Goal: Understand process/instructions

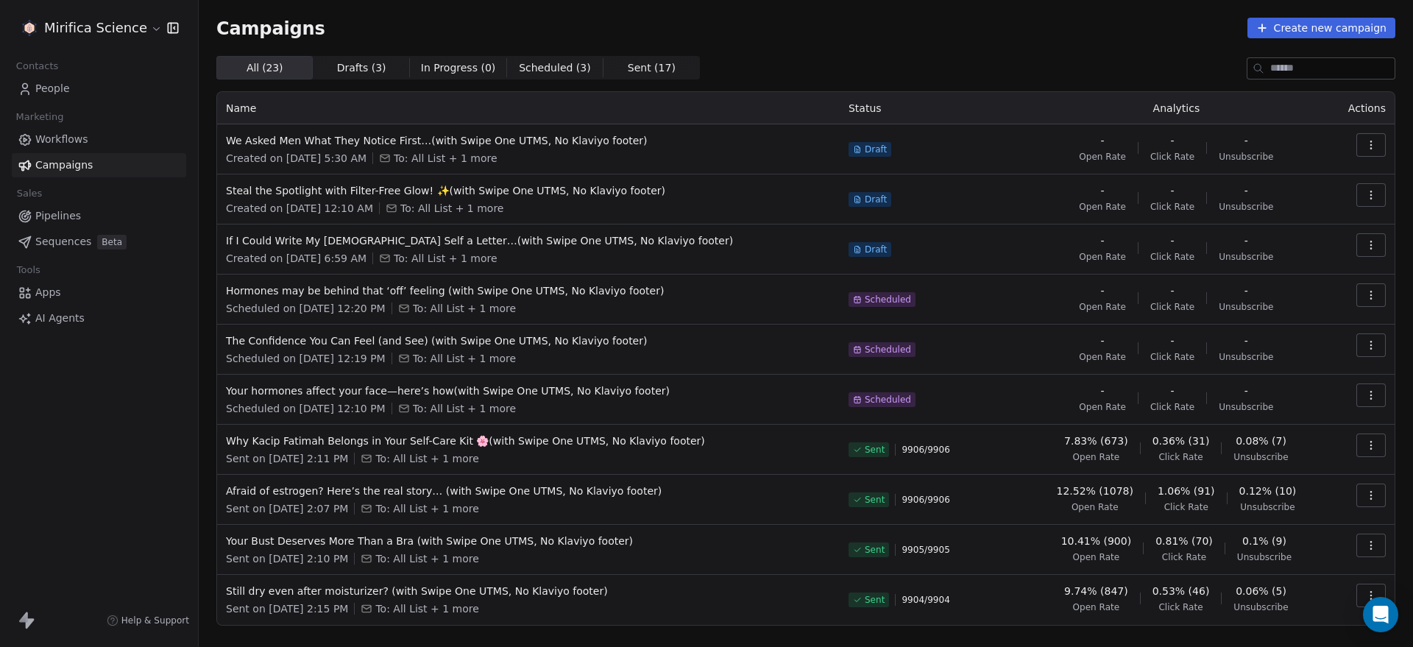
scroll to position [40, 0]
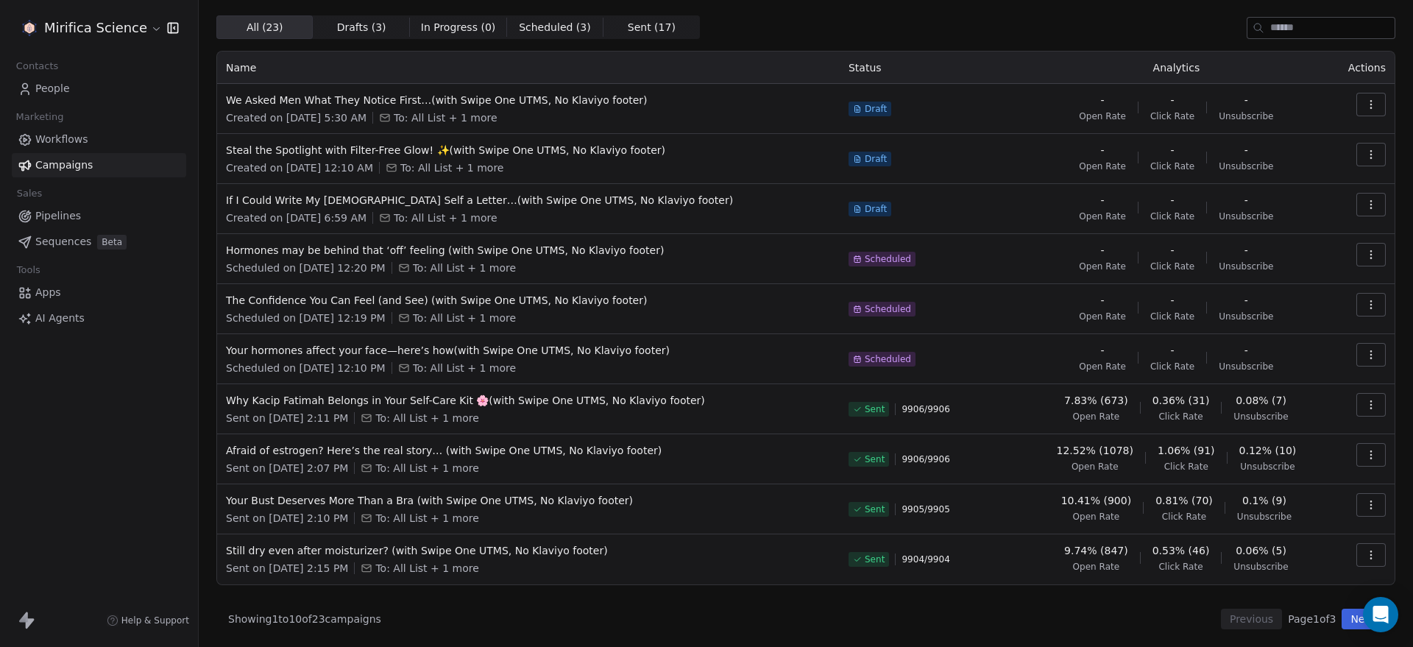
click at [1346, 619] on button "Next" at bounding box center [1363, 619] width 42 height 21
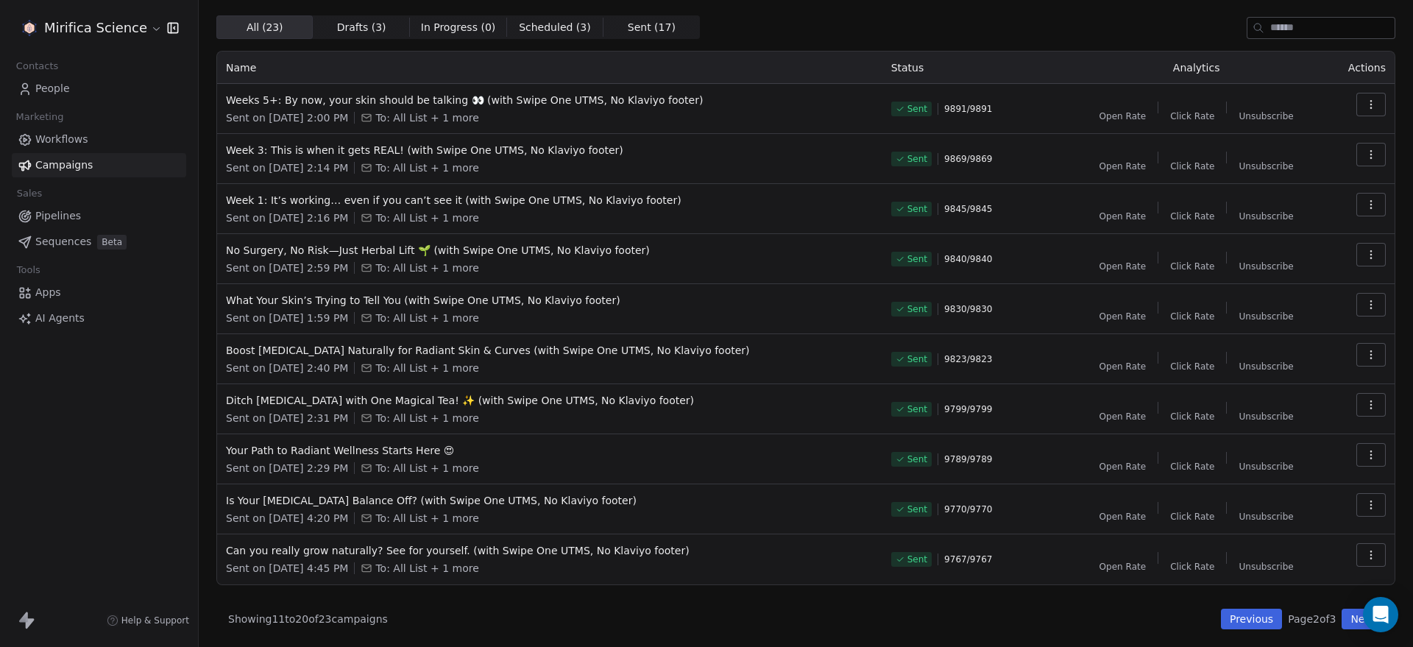
click at [1348, 618] on button "Next" at bounding box center [1363, 619] width 42 height 21
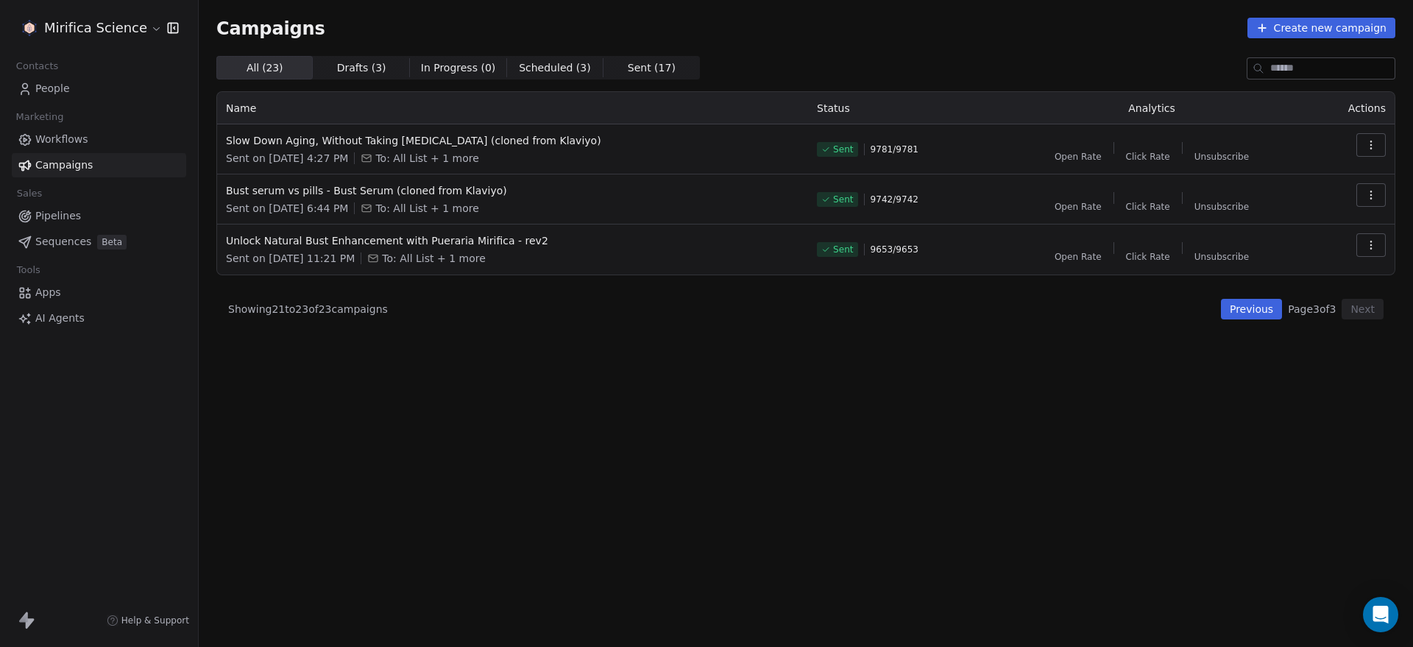
scroll to position [0, 0]
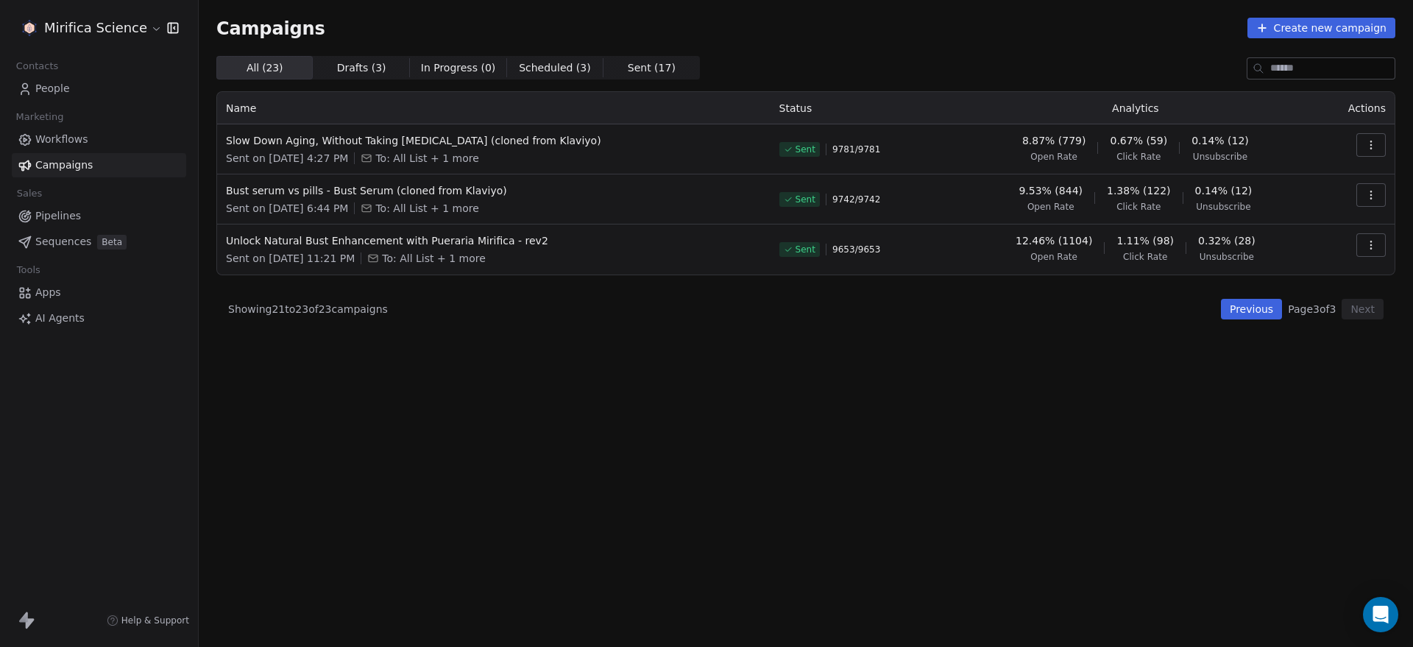
click at [1257, 307] on button "Previous" at bounding box center [1251, 309] width 61 height 21
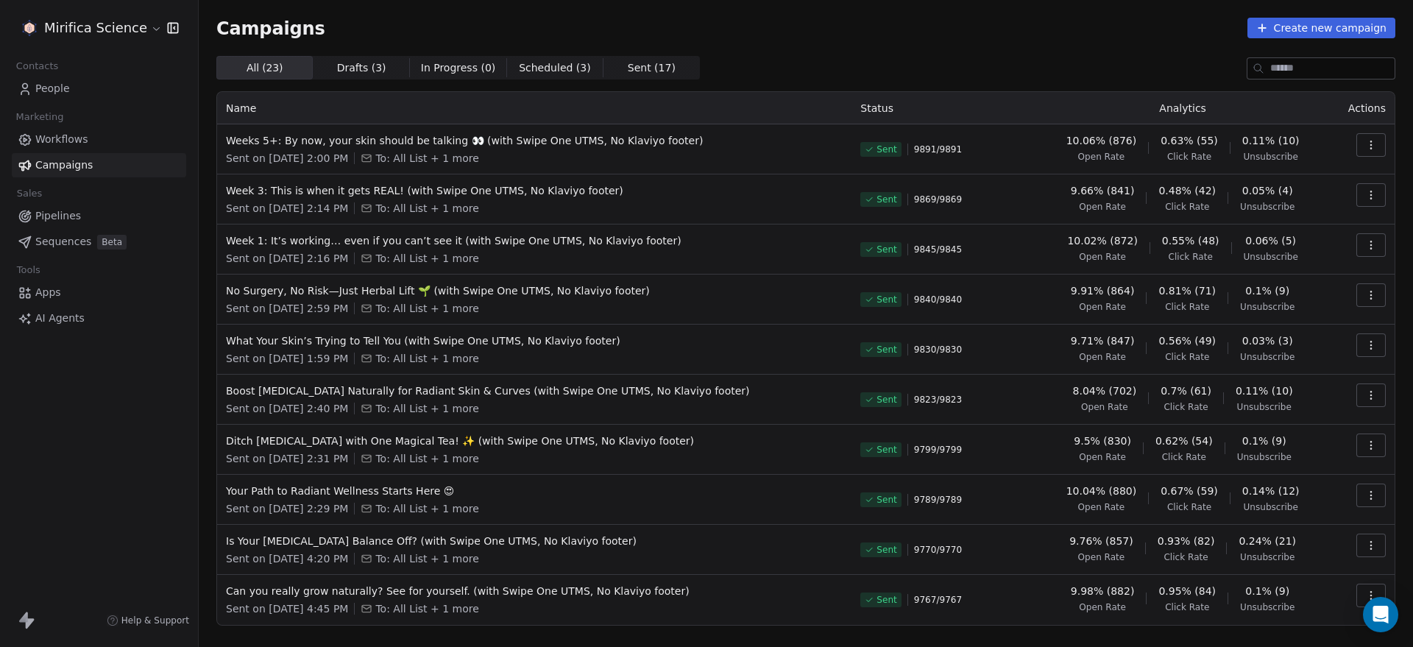
scroll to position [40, 0]
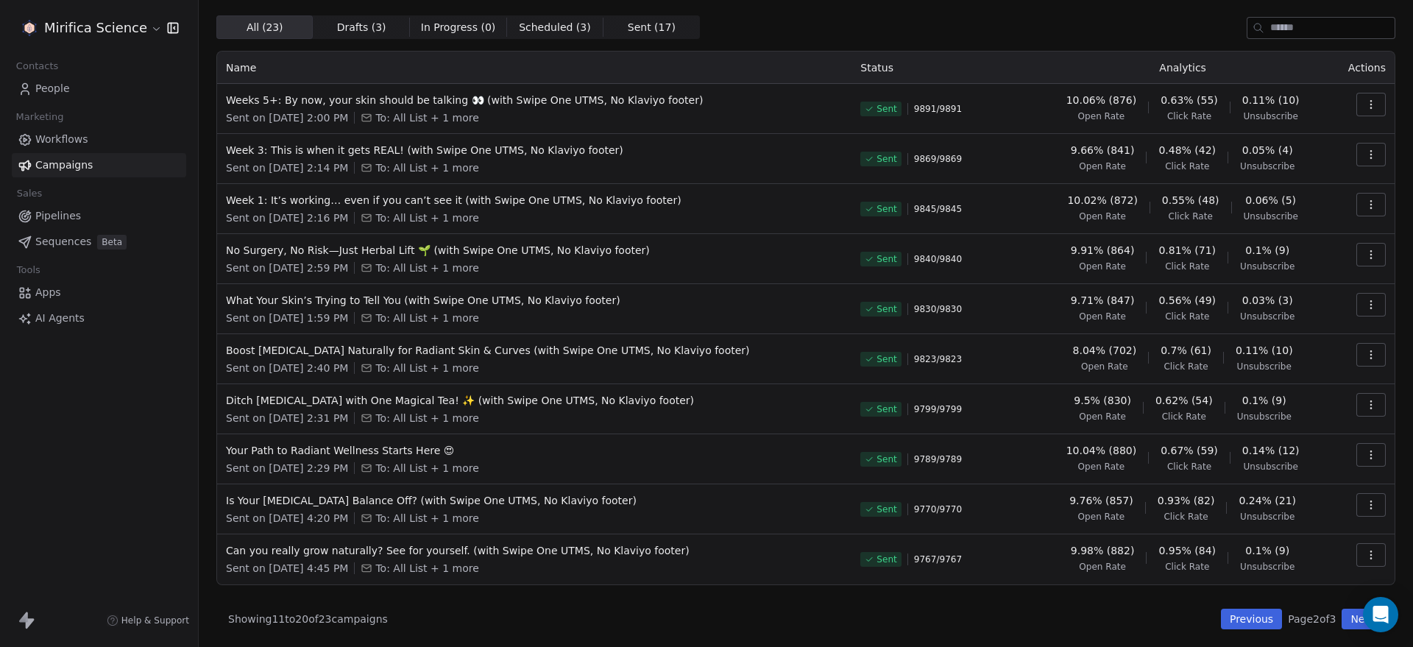
click at [1237, 616] on button "Previous" at bounding box center [1251, 619] width 61 height 21
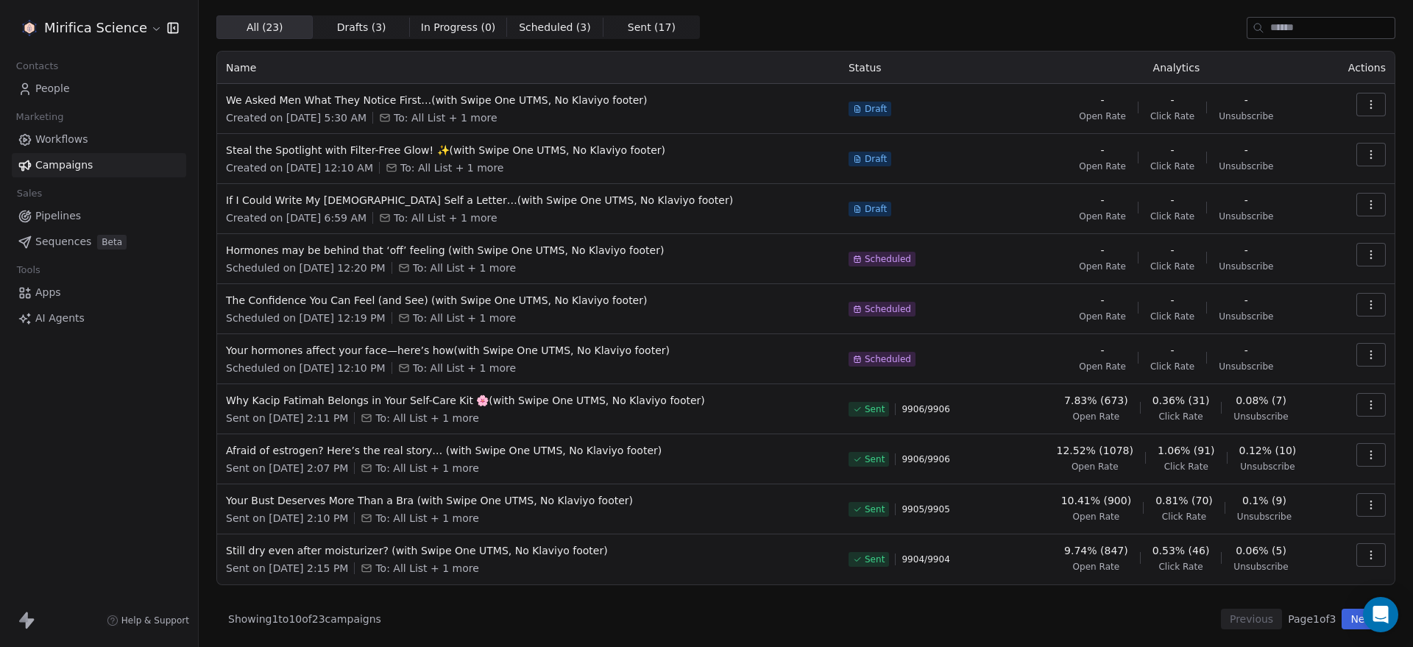
scroll to position [0, 0]
